Goal: Transaction & Acquisition: Purchase product/service

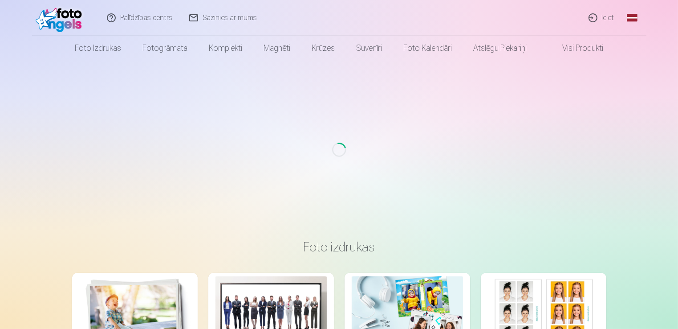
click at [605, 20] on link "Ieiet" at bounding box center [602, 18] width 43 height 36
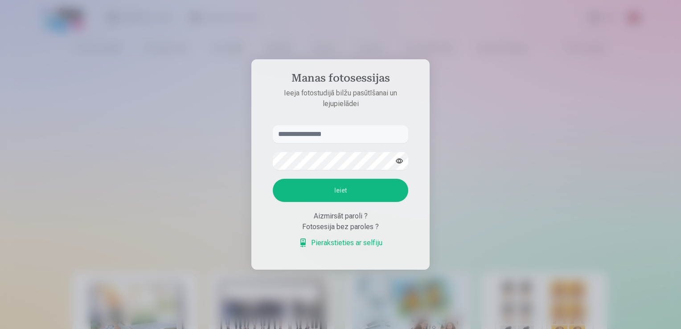
click at [321, 137] on input "text" at bounding box center [340, 134] width 135 height 18
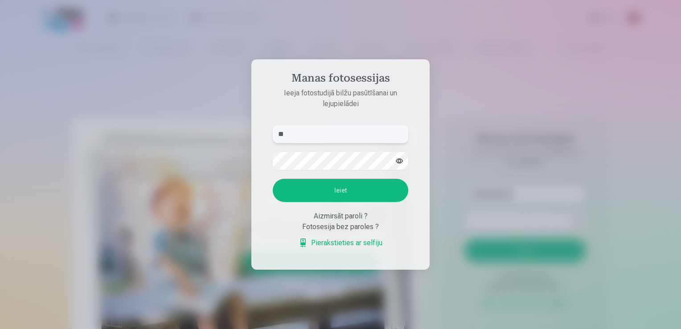
click at [321, 133] on input "**" at bounding box center [340, 134] width 135 height 18
click at [301, 133] on input "**" at bounding box center [340, 134] width 135 height 18
type input "**********"
click at [273, 179] on button "Ieiet" at bounding box center [340, 190] width 135 height 23
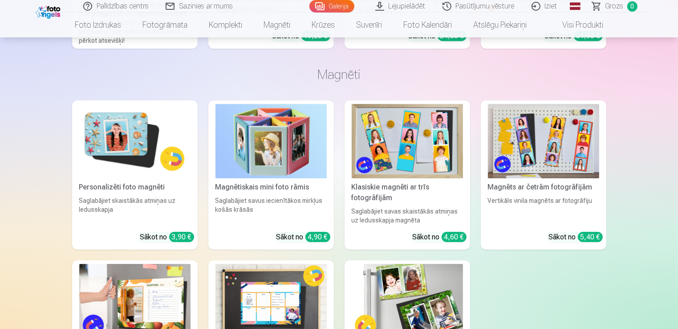
scroll to position [2806, 0]
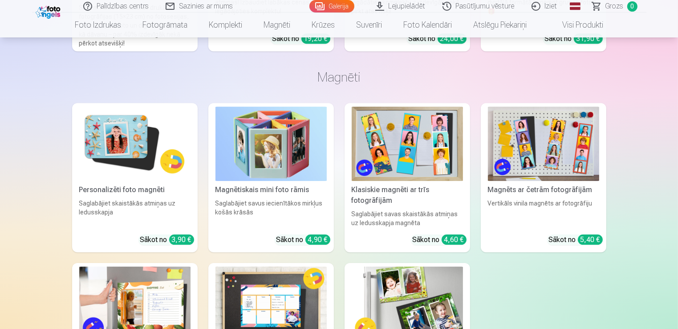
click at [120, 165] on img at bounding box center [134, 143] width 111 height 74
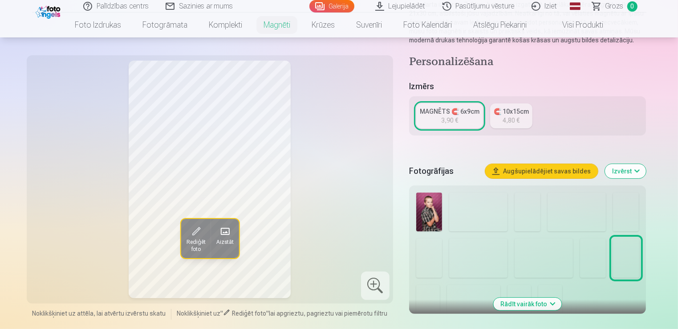
scroll to position [45, 0]
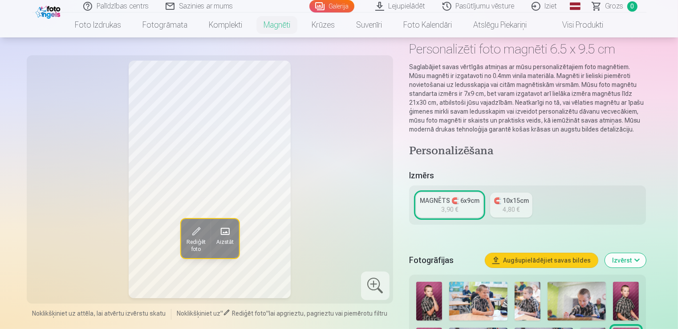
click at [443, 197] on div "MAGNĒTS 🧲 6x9cm" at bounding box center [450, 200] width 60 height 9
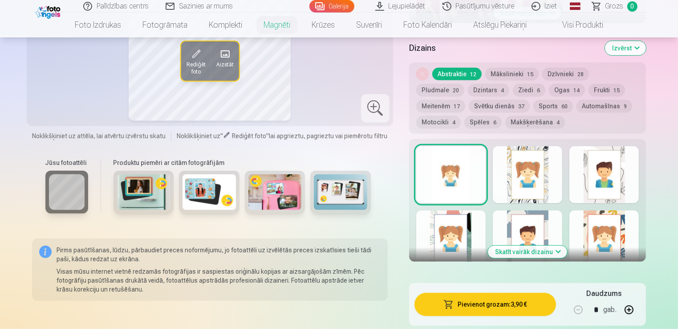
scroll to position [445, 0]
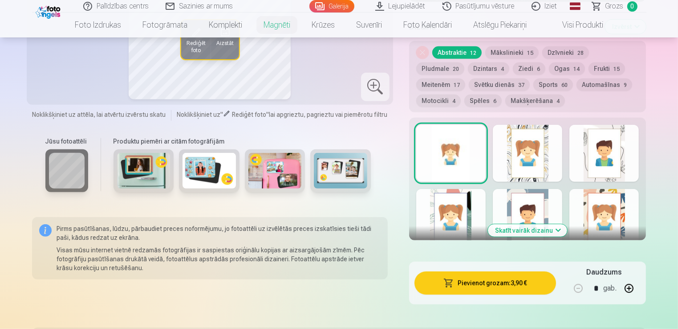
click at [535, 231] on button "Skatīt vairāk dizainu" at bounding box center [527, 230] width 79 height 12
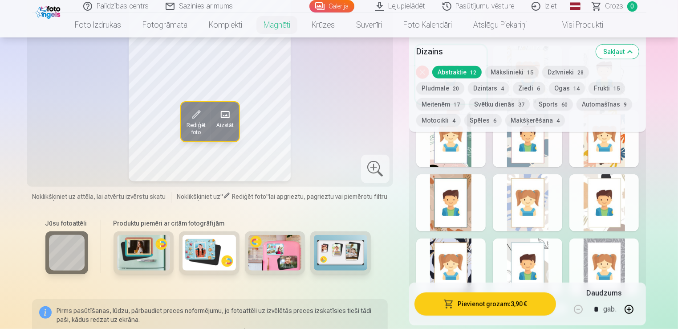
scroll to position [534, 0]
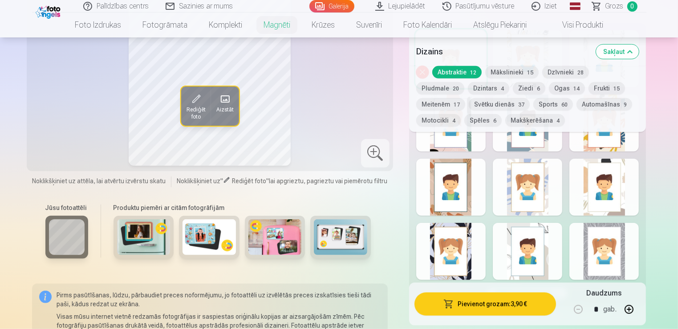
click at [616, 256] on div at bounding box center [604, 251] width 69 height 57
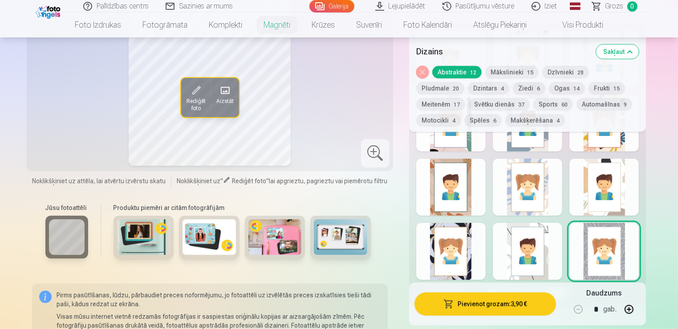
click at [539, 257] on div at bounding box center [527, 251] width 69 height 57
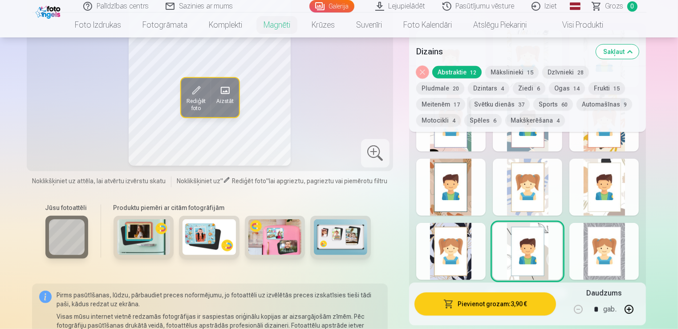
click at [453, 261] on div at bounding box center [450, 251] width 69 height 57
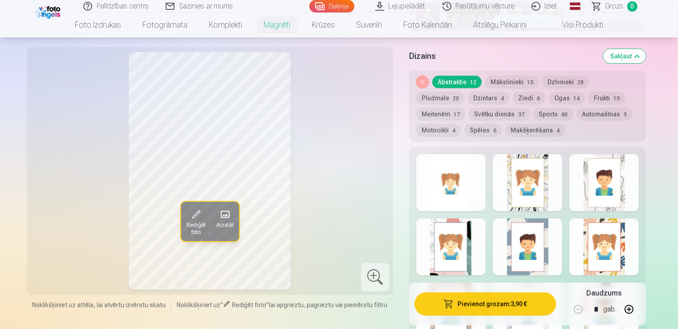
scroll to position [401, 0]
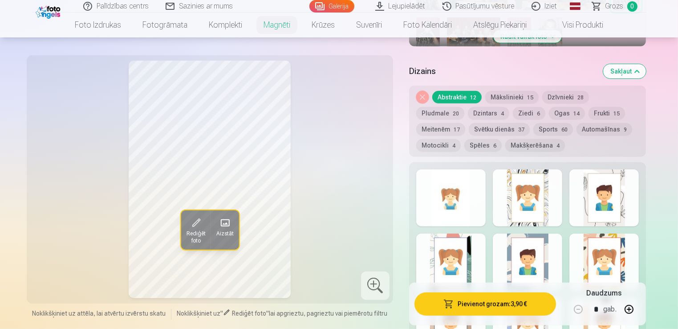
click at [612, 205] on div at bounding box center [604, 197] width 69 height 57
click at [506, 144] on button "Makšķerēšana 4" at bounding box center [536, 145] width 60 height 12
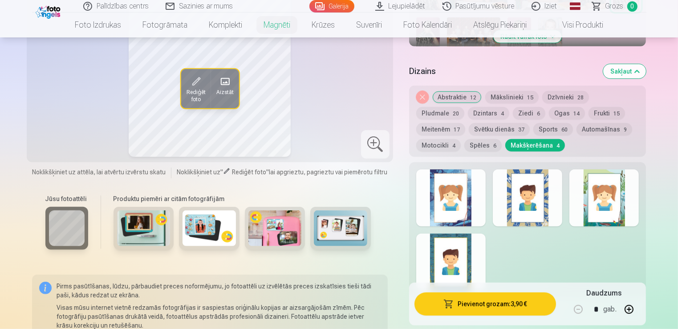
click at [533, 214] on div at bounding box center [527, 197] width 69 height 57
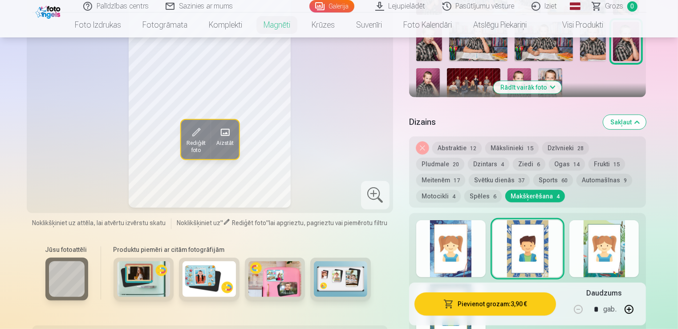
scroll to position [312, 0]
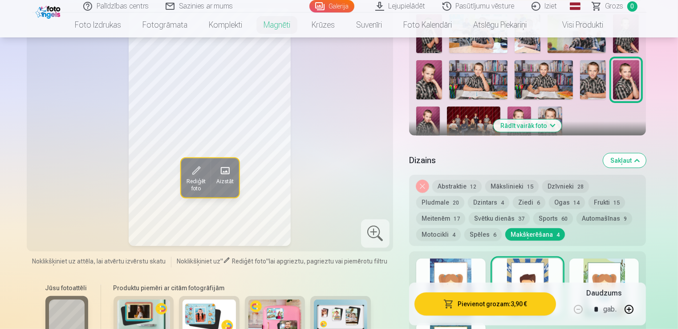
click at [465, 235] on button "Spēles 6" at bounding box center [483, 234] width 37 height 12
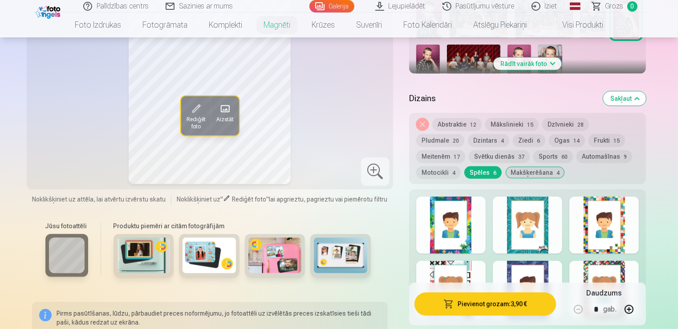
scroll to position [356, 0]
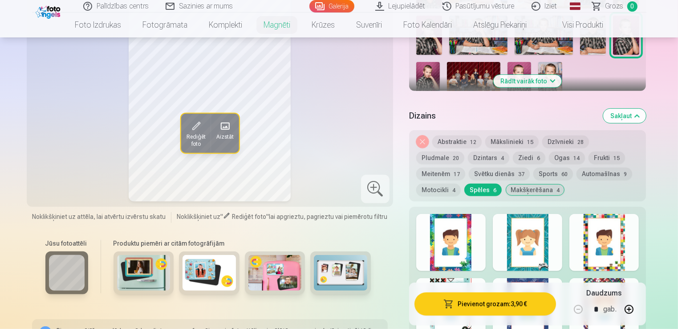
click at [461, 183] on button "Motocikli 4" at bounding box center [438, 189] width 45 height 12
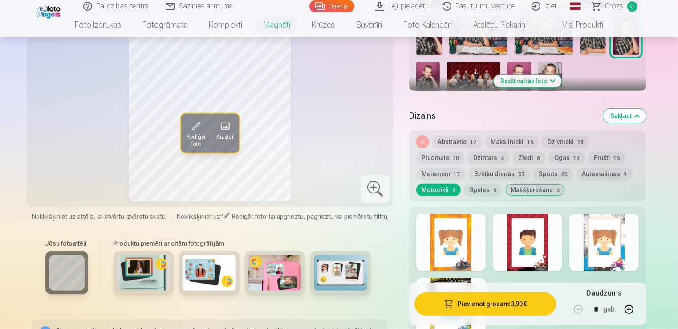
click at [577, 174] on button "Automašīnas 9" at bounding box center [605, 173] width 56 height 12
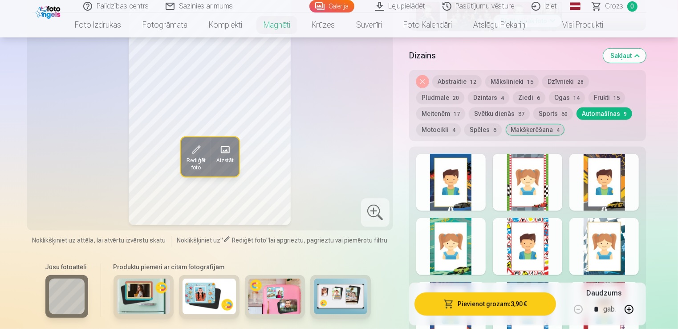
scroll to position [401, 0]
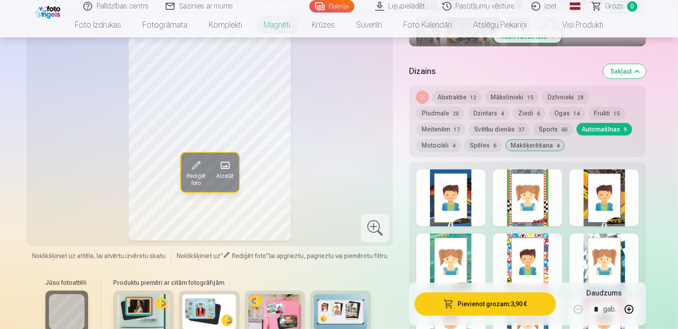
click at [604, 205] on div at bounding box center [604, 197] width 69 height 57
click at [459, 215] on div at bounding box center [450, 197] width 69 height 57
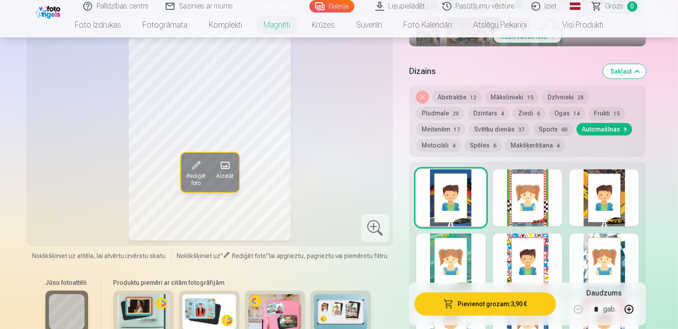
click at [488, 303] on button "Pievienot grozam : 3,90 €" at bounding box center [486, 303] width 142 height 23
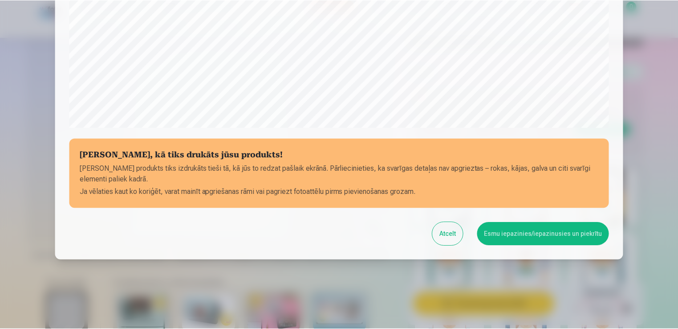
scroll to position [312, 0]
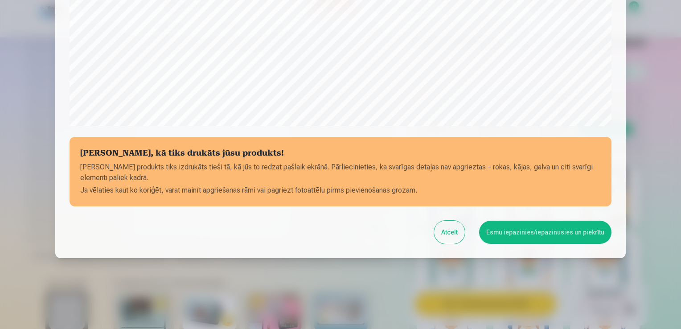
click at [519, 234] on button "Esmu iepazinies/iepazinusies un piekrītu" at bounding box center [545, 231] width 132 height 23
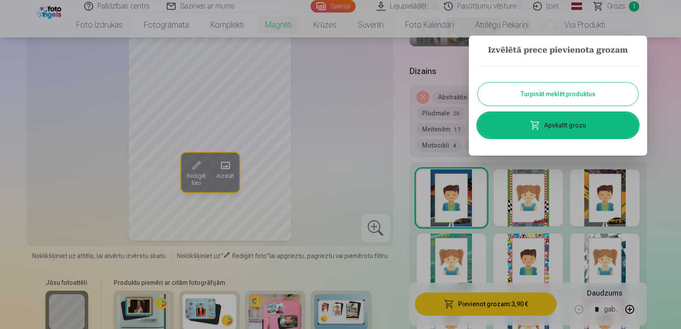
click at [678, 104] on div at bounding box center [340, 164] width 681 height 329
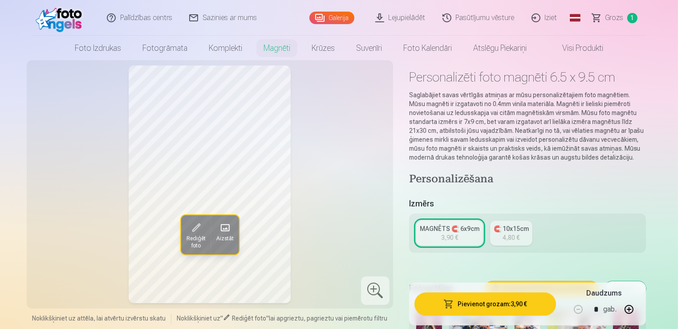
scroll to position [0, 0]
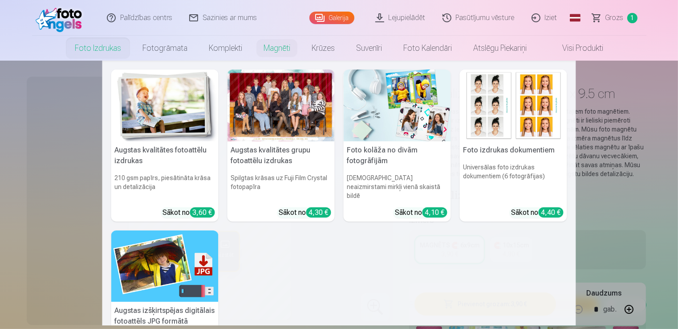
click at [276, 128] on div at bounding box center [281, 105] width 107 height 72
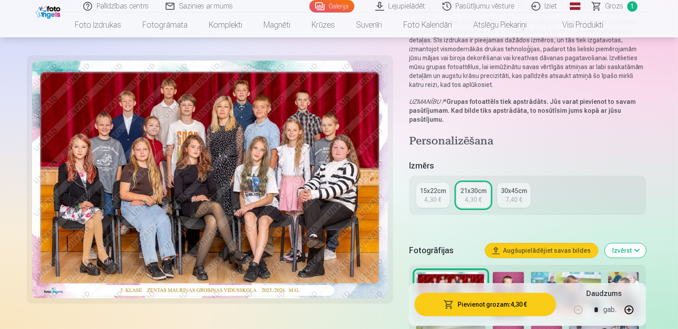
scroll to position [134, 0]
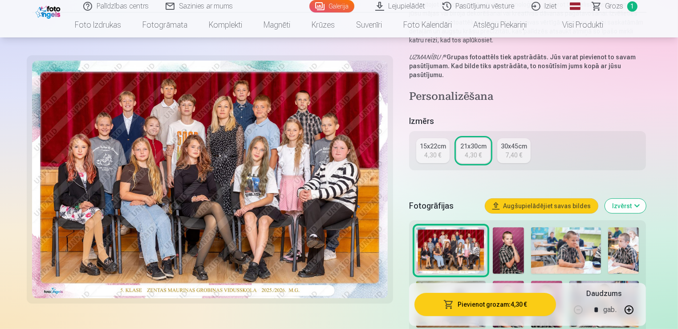
click at [434, 152] on div "4,30 €" at bounding box center [432, 155] width 17 height 9
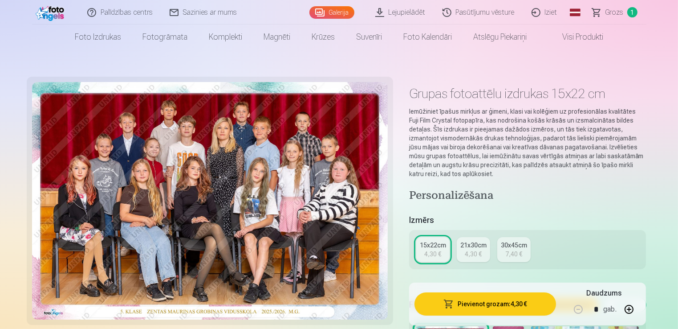
scroll to position [134, 0]
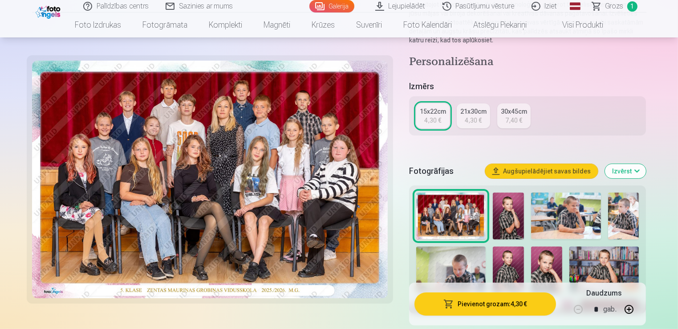
click at [476, 115] on div "21x30cm" at bounding box center [474, 111] width 26 height 9
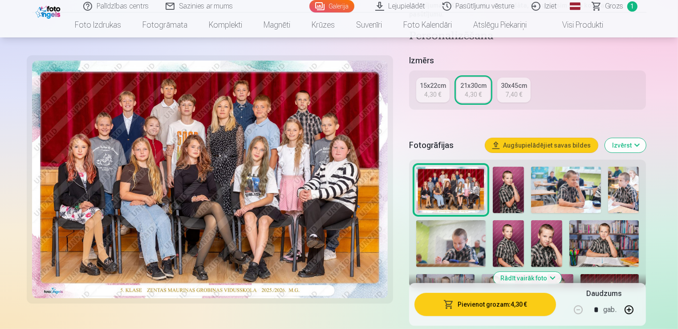
scroll to position [178, 0]
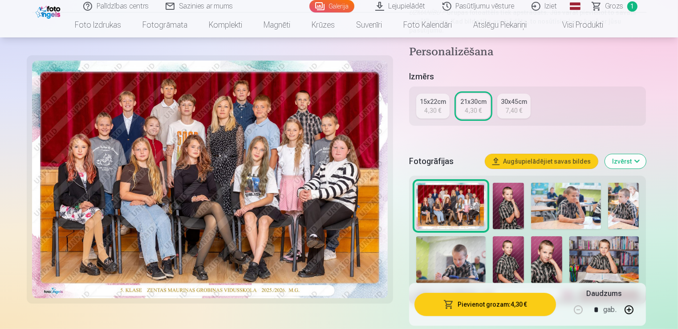
click at [498, 304] on button "Pievienot grozam : 4,30 €" at bounding box center [486, 303] width 142 height 23
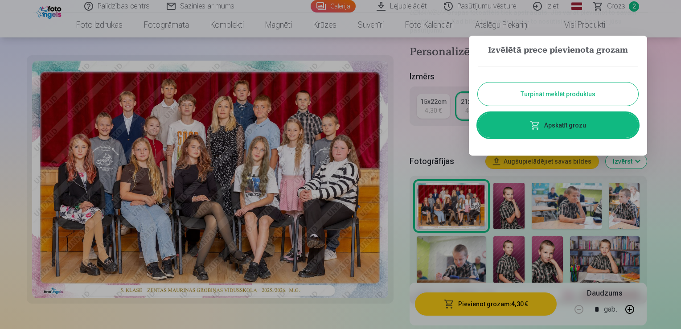
click at [95, 24] on div at bounding box center [340, 164] width 681 height 329
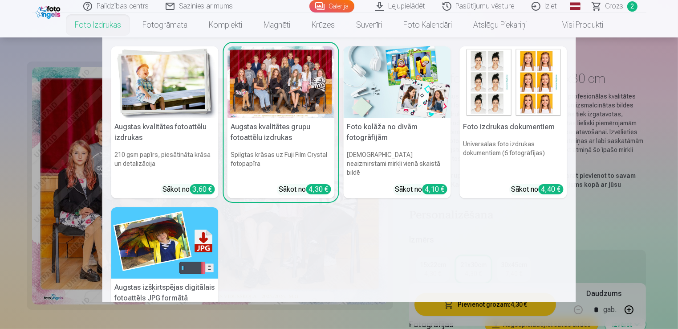
scroll to position [0, 0]
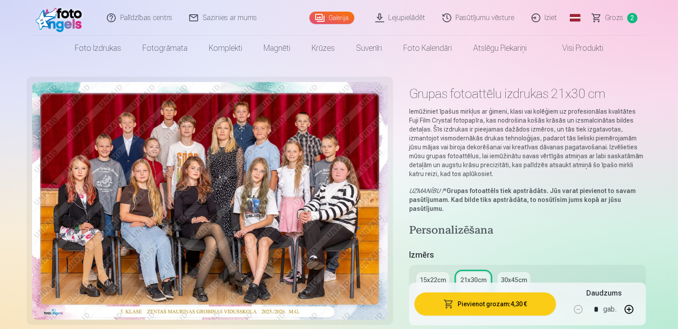
click at [577, 49] on link "Visi produkti" at bounding box center [576, 48] width 77 height 25
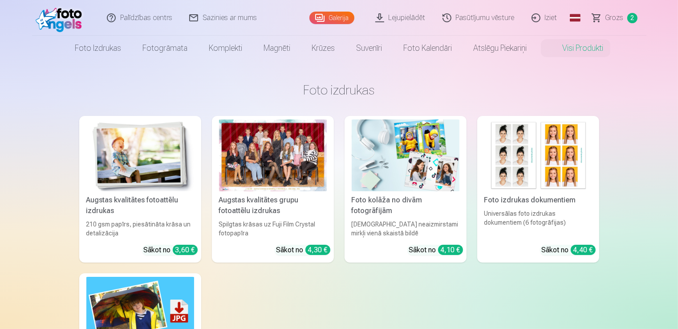
click at [338, 19] on link "Galerija" at bounding box center [332, 18] width 45 height 12
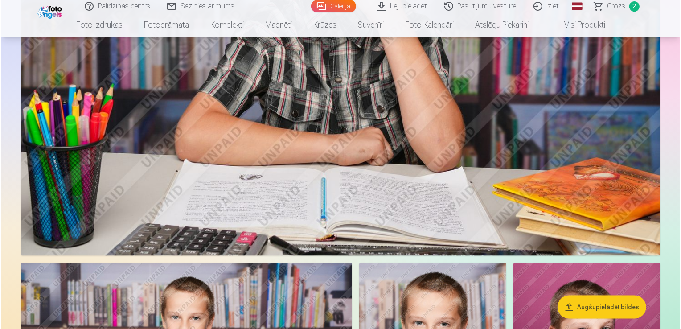
scroll to position [1113, 0]
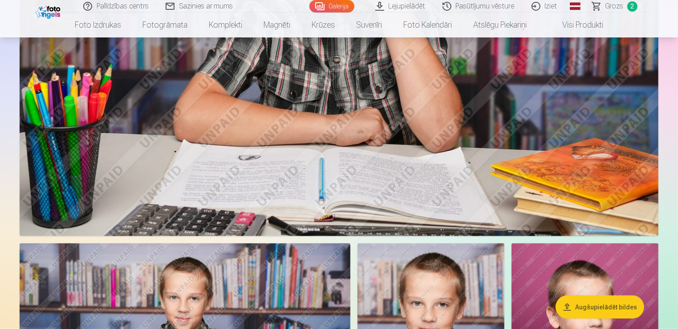
click at [415, 86] on img at bounding box center [339, 23] width 639 height 426
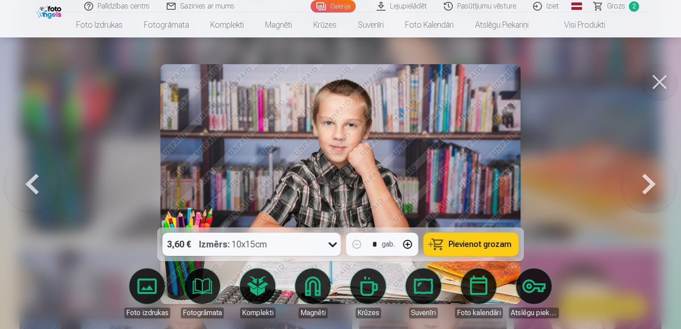
click at [333, 245] on icon at bounding box center [333, 244] width 14 height 14
click at [333, 244] on icon at bounding box center [333, 244] width 14 height 14
click at [328, 242] on icon at bounding box center [333, 244] width 14 height 14
click at [489, 243] on span "Pievienot grozam" at bounding box center [480, 244] width 63 height 8
click at [36, 188] on button at bounding box center [32, 184] width 57 height 69
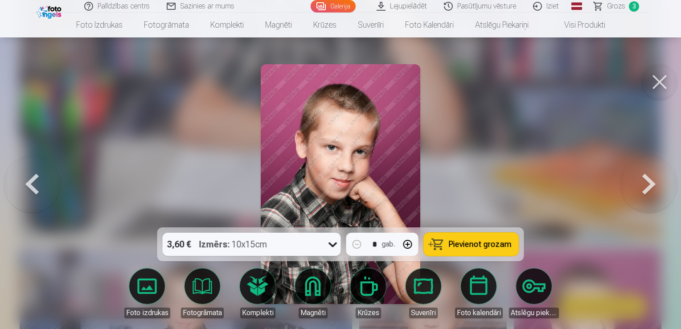
click at [652, 190] on button at bounding box center [648, 184] width 57 height 69
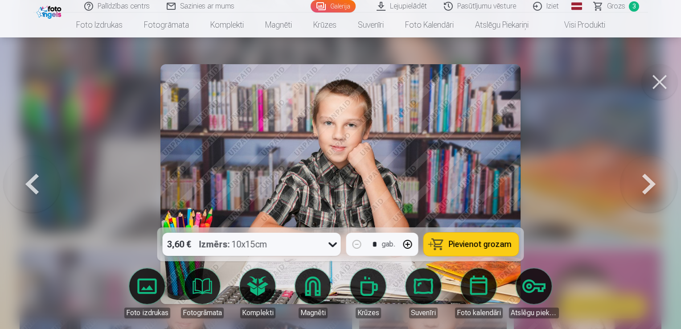
click at [652, 190] on button at bounding box center [648, 184] width 57 height 69
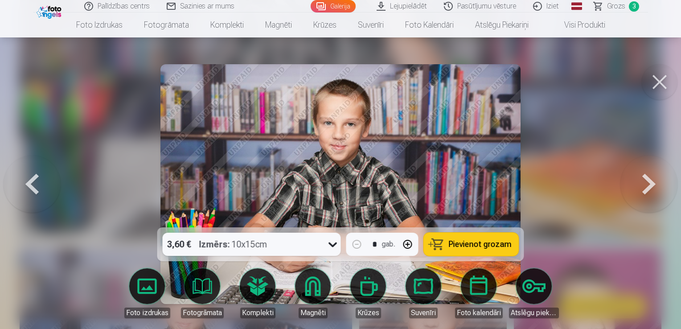
click at [652, 190] on button at bounding box center [648, 184] width 57 height 69
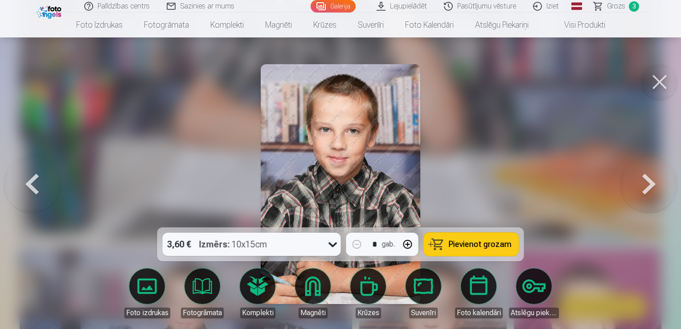
click at [652, 190] on button at bounding box center [648, 184] width 57 height 69
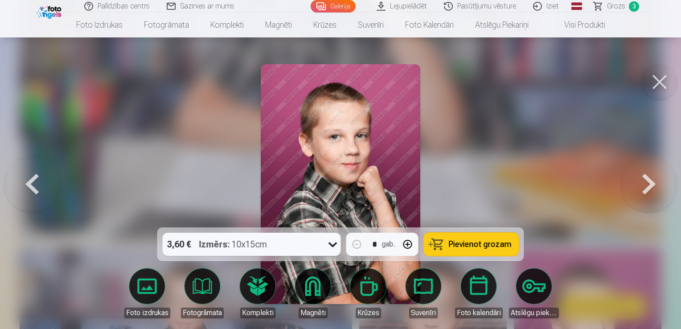
click at [652, 190] on button at bounding box center [648, 184] width 57 height 69
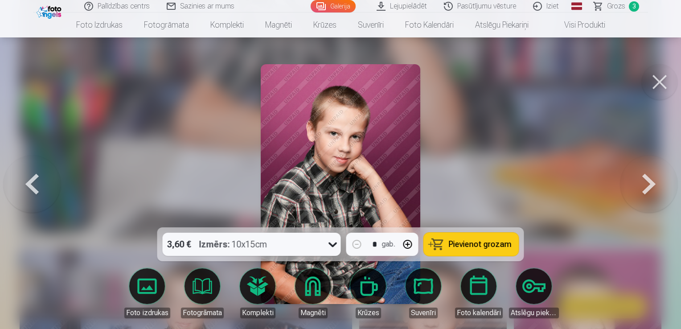
click at [652, 190] on button at bounding box center [648, 184] width 57 height 69
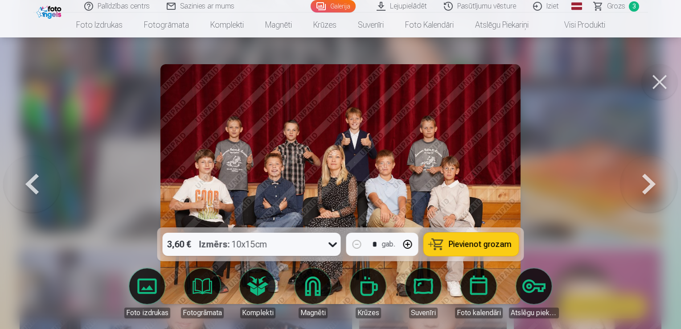
click at [652, 190] on button at bounding box center [648, 184] width 57 height 69
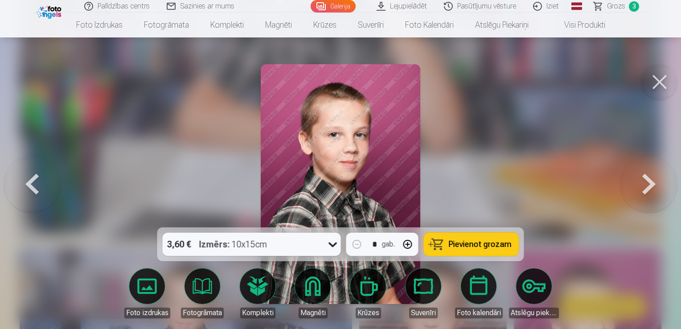
click at [652, 190] on button at bounding box center [648, 184] width 57 height 69
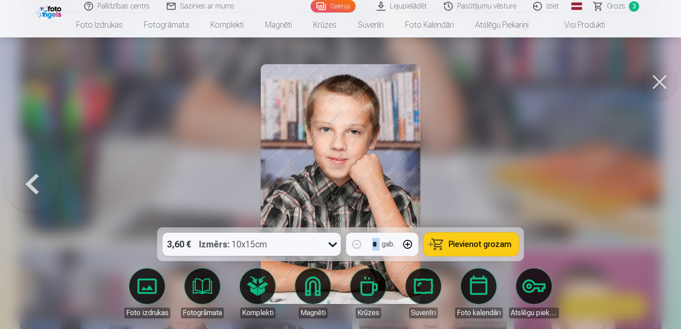
click at [652, 190] on div at bounding box center [340, 164] width 681 height 329
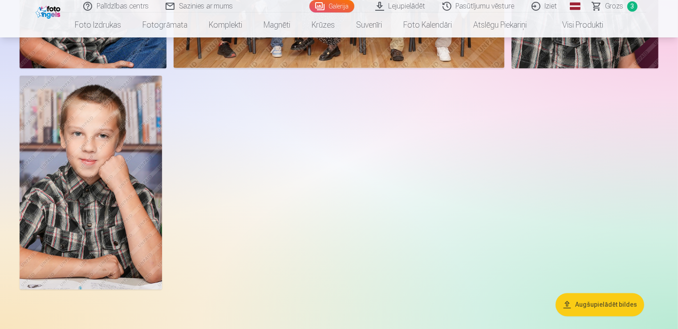
scroll to position [1779, 0]
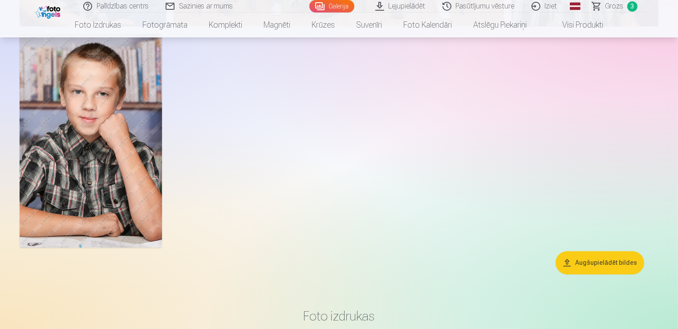
click at [100, 165] on img at bounding box center [91, 140] width 143 height 214
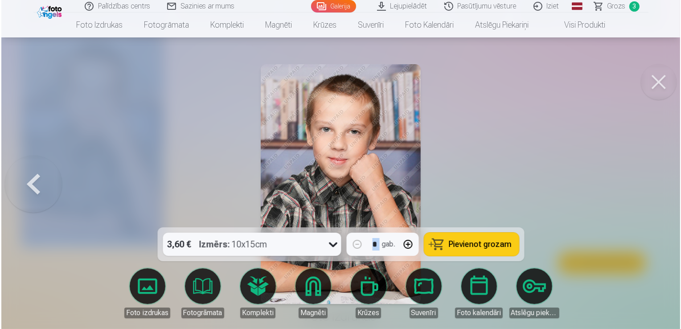
scroll to position [1784, 0]
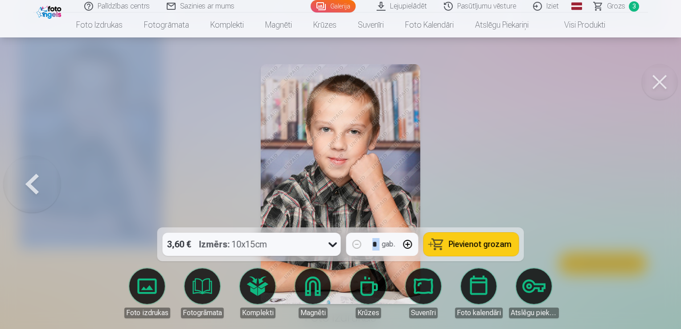
click at [476, 245] on span "Pievienot grozam" at bounding box center [480, 244] width 63 height 8
click at [545, 177] on div at bounding box center [340, 164] width 681 height 329
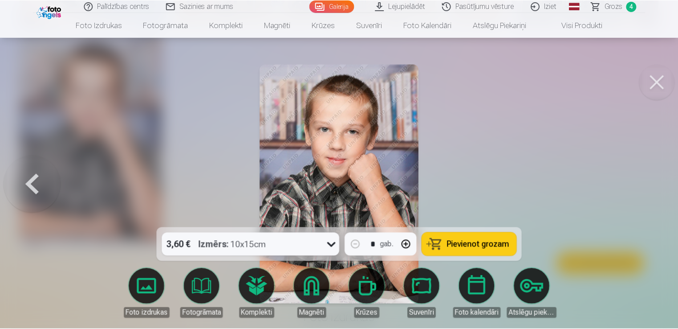
scroll to position [1779, 0]
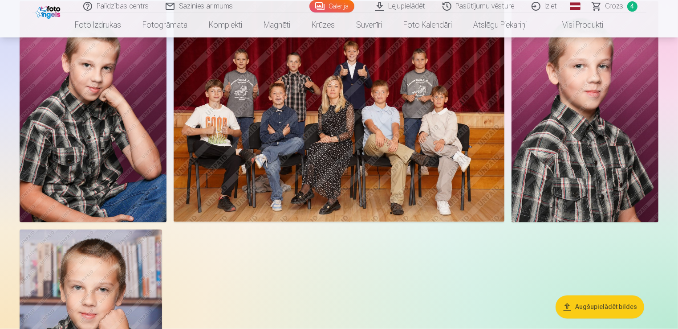
scroll to position [1603, 0]
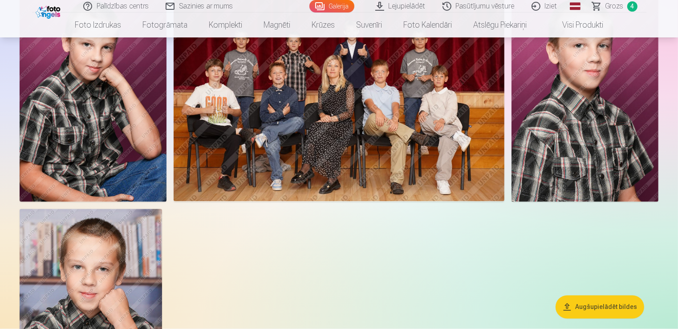
click at [407, 178] on img at bounding box center [339, 91] width 331 height 220
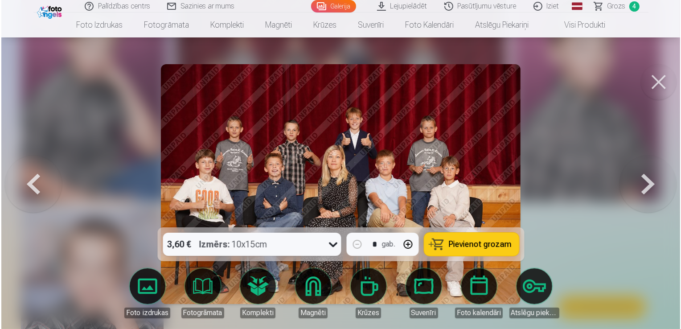
scroll to position [1608, 0]
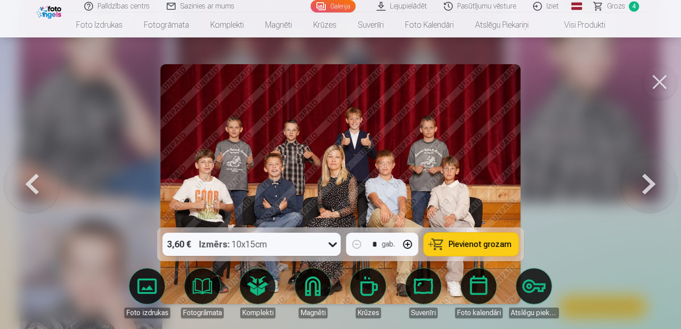
click at [482, 245] on span "Pievienot grozam" at bounding box center [480, 244] width 63 height 8
click at [650, 189] on button at bounding box center [648, 184] width 57 height 69
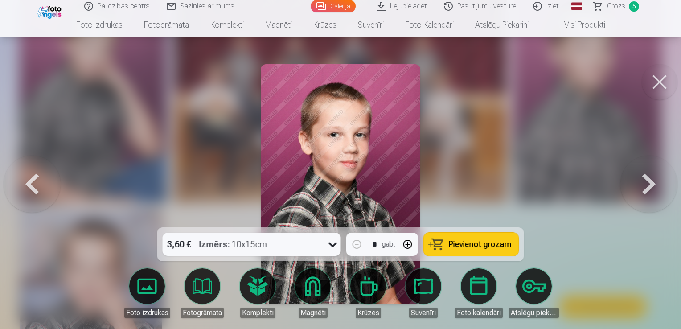
click at [651, 187] on button at bounding box center [648, 184] width 57 height 69
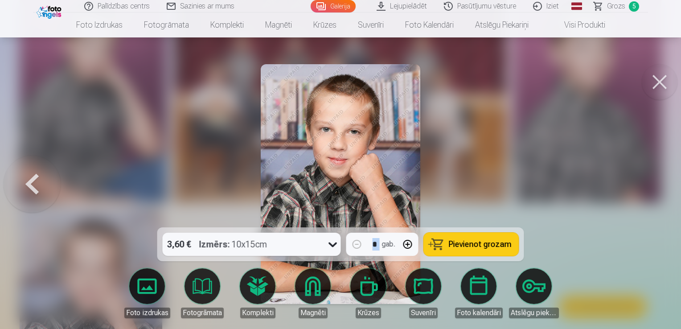
click at [652, 188] on div at bounding box center [340, 164] width 681 height 329
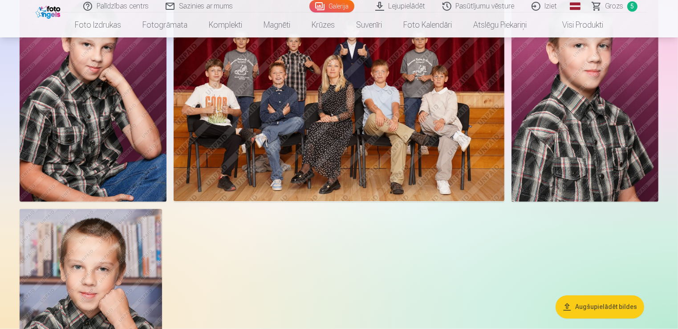
click at [652, 188] on img at bounding box center [585, 91] width 147 height 220
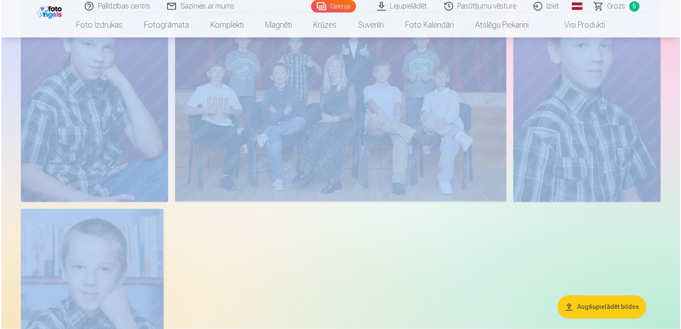
scroll to position [1608, 0]
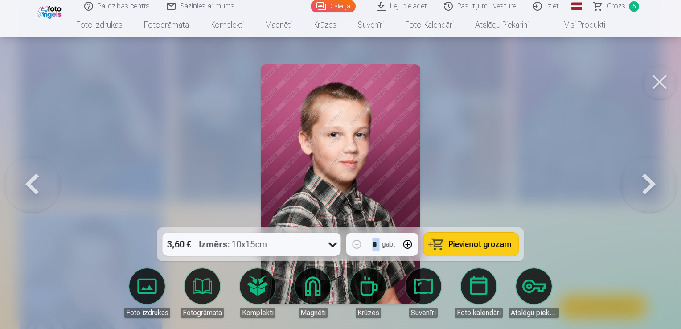
click at [662, 82] on button at bounding box center [659, 82] width 36 height 36
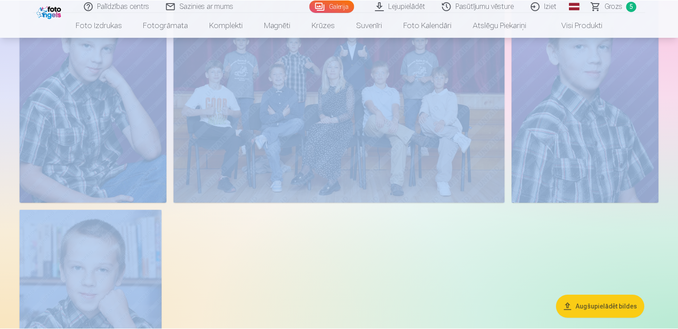
scroll to position [1603, 0]
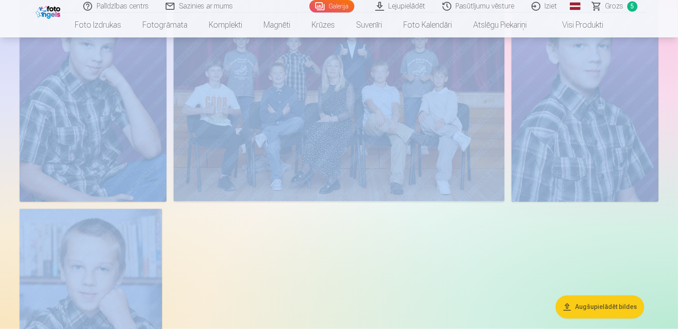
click at [625, 6] on link "Grozs 5" at bounding box center [615, 6] width 62 height 12
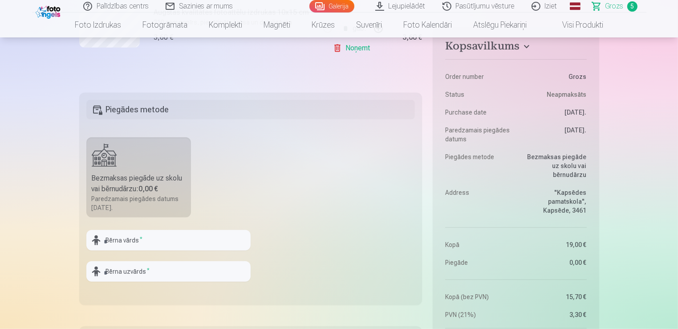
scroll to position [579, 0]
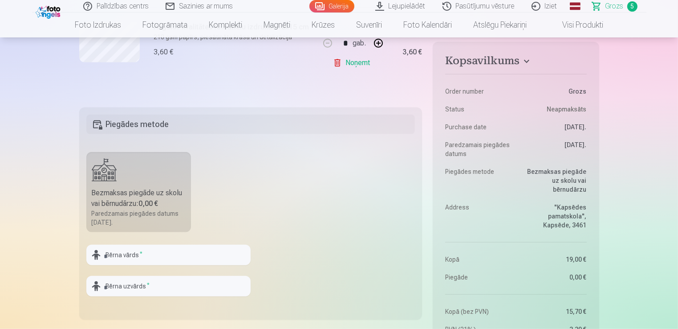
click at [113, 125] on h5 "Piegādes metode" at bounding box center [250, 124] width 329 height 20
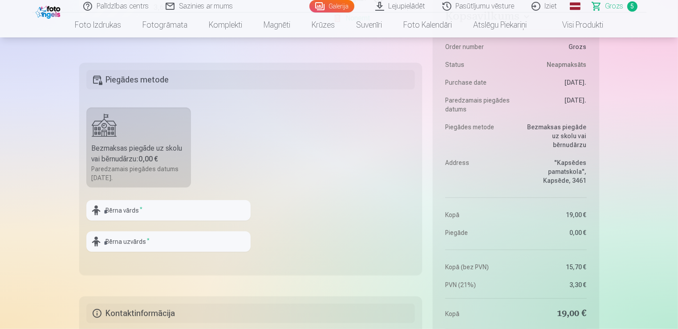
click at [123, 157] on div "Bezmaksas piegāde uz skolu vai bērnudārzu : 0,00 €" at bounding box center [139, 153] width 94 height 21
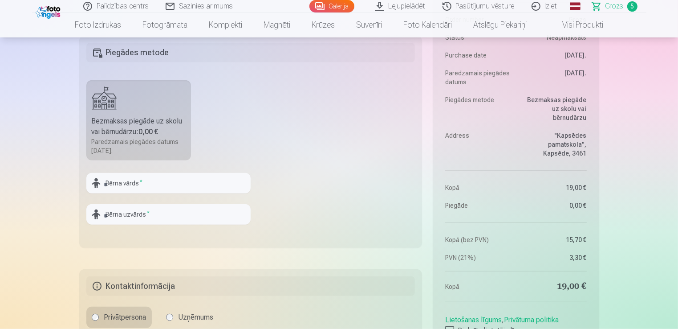
scroll to position [668, 0]
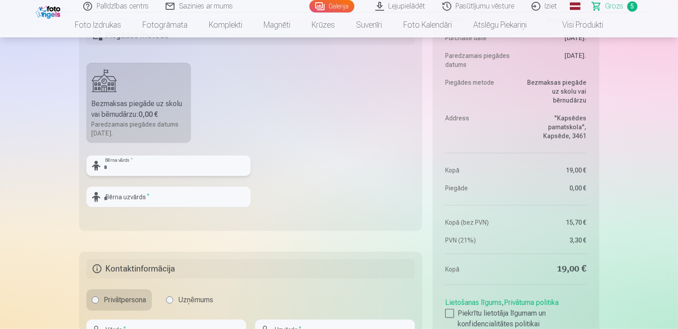
click at [134, 170] on input "text" at bounding box center [168, 165] width 164 height 20
click at [107, 165] on input "*****" at bounding box center [168, 165] width 164 height 20
type input "*****"
click at [129, 202] on input "text" at bounding box center [168, 197] width 164 height 20
type input "*****"
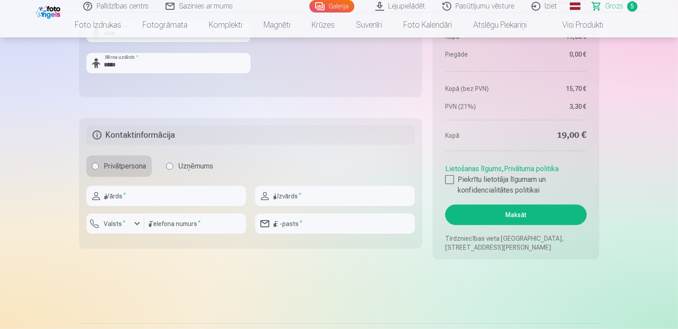
scroll to position [846, 0]
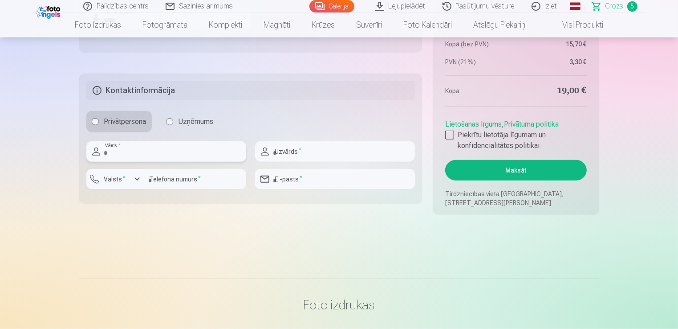
click at [135, 151] on input "text" at bounding box center [166, 151] width 160 height 20
click at [132, 155] on input "text" at bounding box center [166, 151] width 160 height 20
type input "*****"
click at [295, 152] on input "text" at bounding box center [335, 151] width 160 height 20
type input "*****"
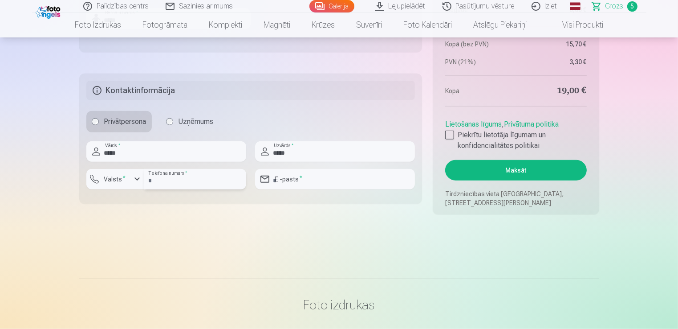
click at [185, 184] on input "number" at bounding box center [195, 179] width 102 height 20
type input "********"
type input "**********"
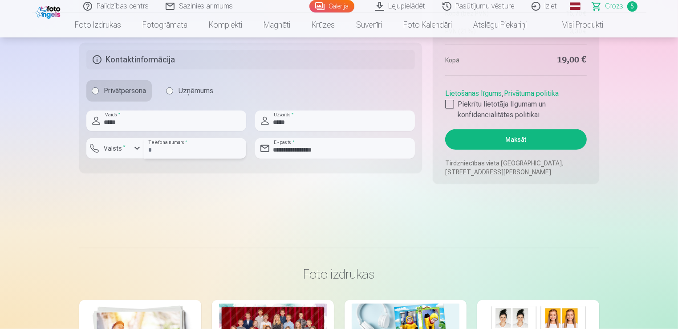
scroll to position [802, 0]
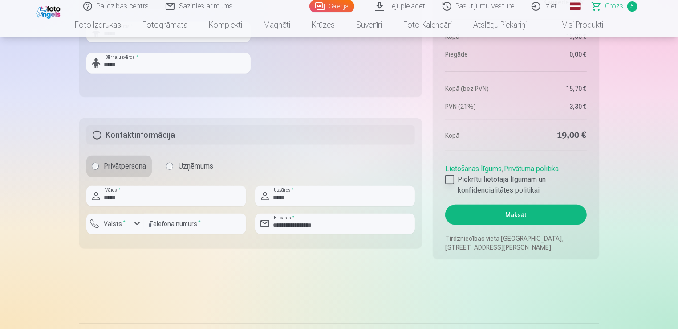
click at [452, 183] on div at bounding box center [449, 179] width 9 height 9
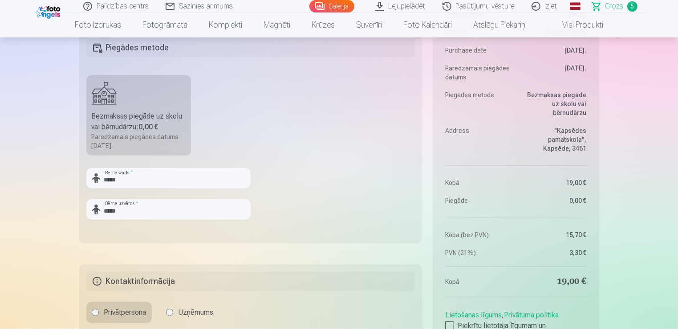
scroll to position [713, 0]
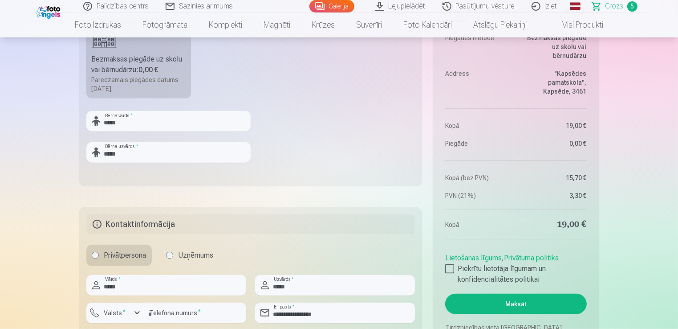
click at [518, 302] on button "Maksāt" at bounding box center [515, 304] width 141 height 20
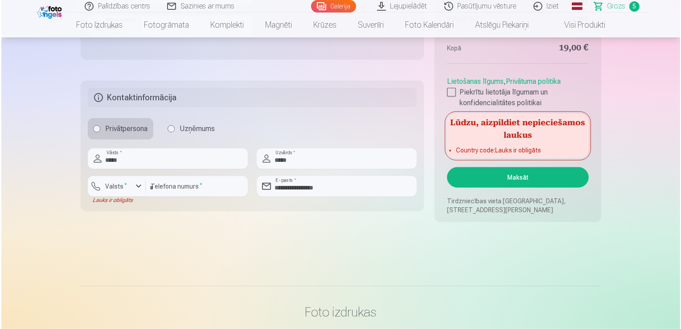
scroll to position [846, 0]
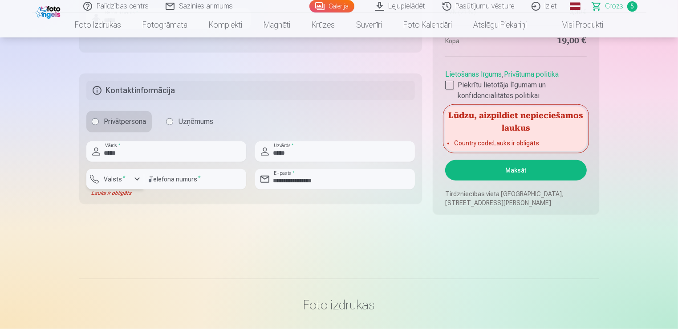
click at [135, 179] on div "button" at bounding box center [137, 179] width 11 height 11
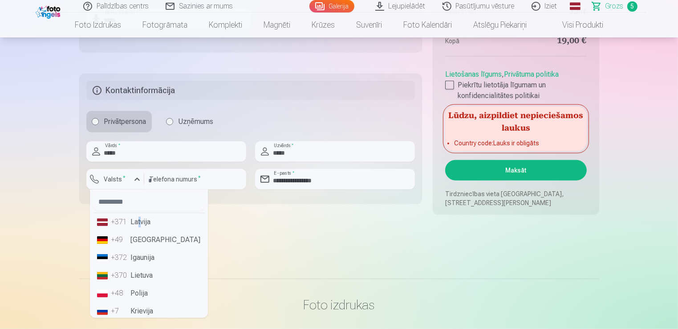
click at [139, 224] on li "+371 Latvija" at bounding box center [149, 222] width 111 height 18
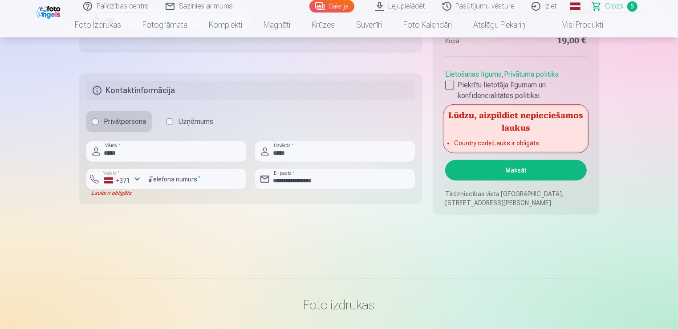
click at [524, 168] on button "Maksāt" at bounding box center [515, 170] width 141 height 20
